Goal: Navigation & Orientation: Find specific page/section

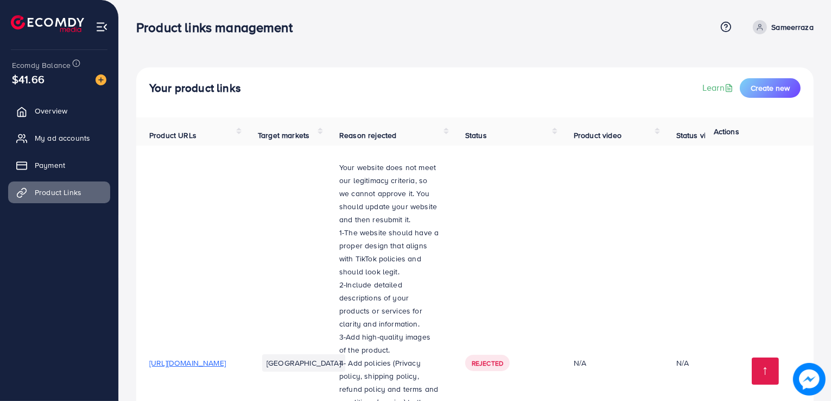
scroll to position [2589, 0]
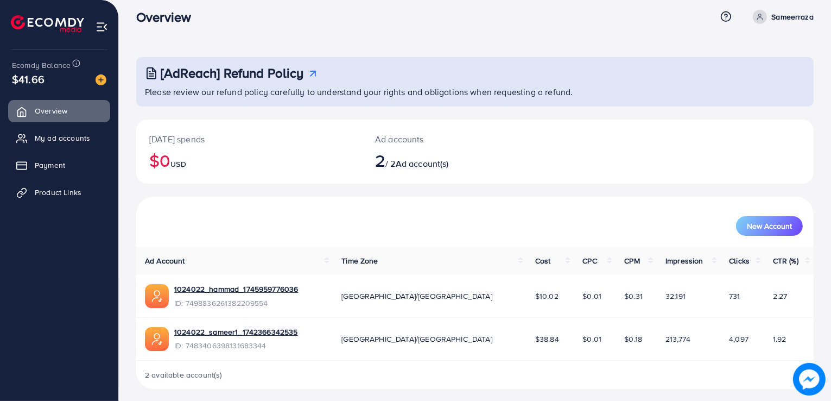
scroll to position [15, 0]
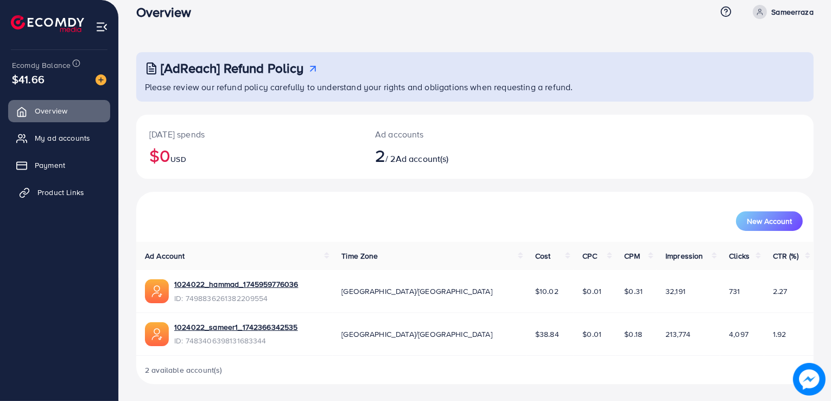
click at [72, 193] on span "Product Links" at bounding box center [60, 192] width 47 height 11
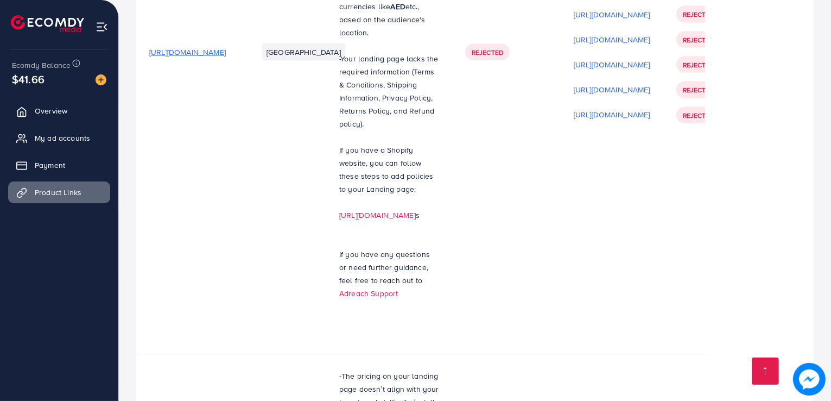
scroll to position [2589, 0]
